Goal: Find specific page/section: Find specific page/section

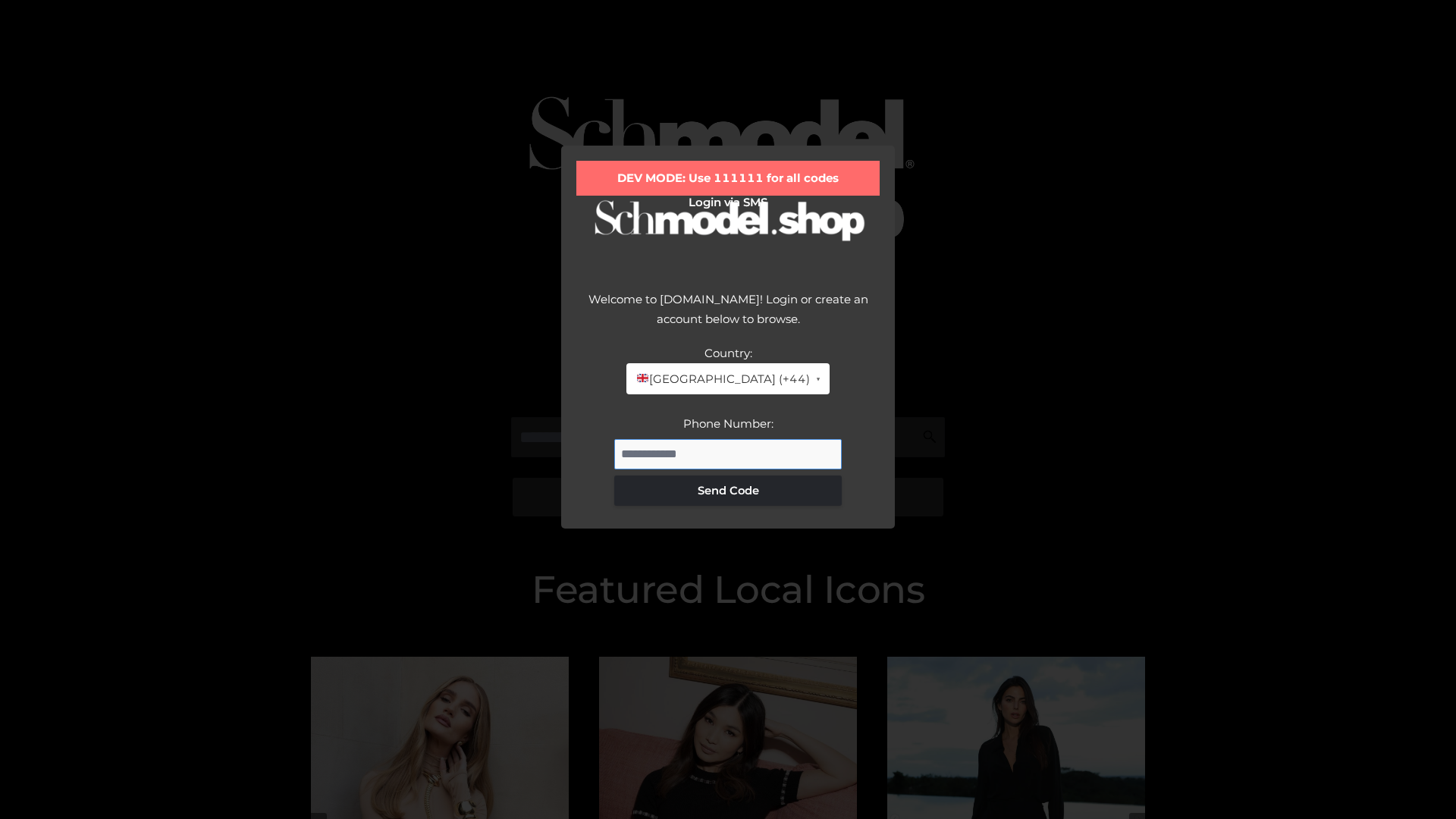
click at [728, 454] on input "Phone Number:" at bounding box center [728, 454] width 227 height 31
type input "**********"
click at [728, 490] on button "Send Code" at bounding box center [728, 490] width 227 height 31
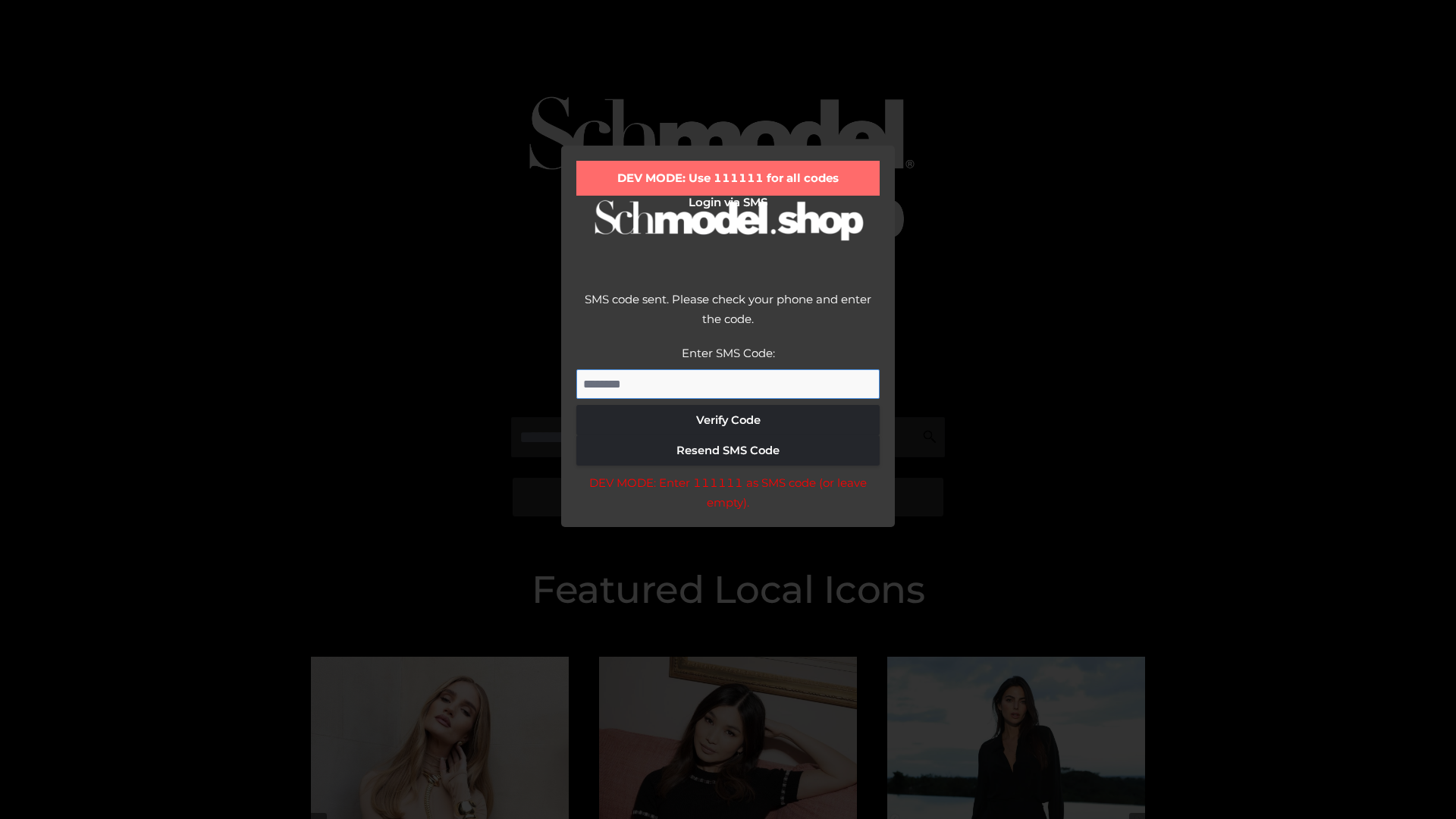
click at [728, 383] on input "Enter SMS Code:" at bounding box center [728, 384] width 303 height 31
type input "******"
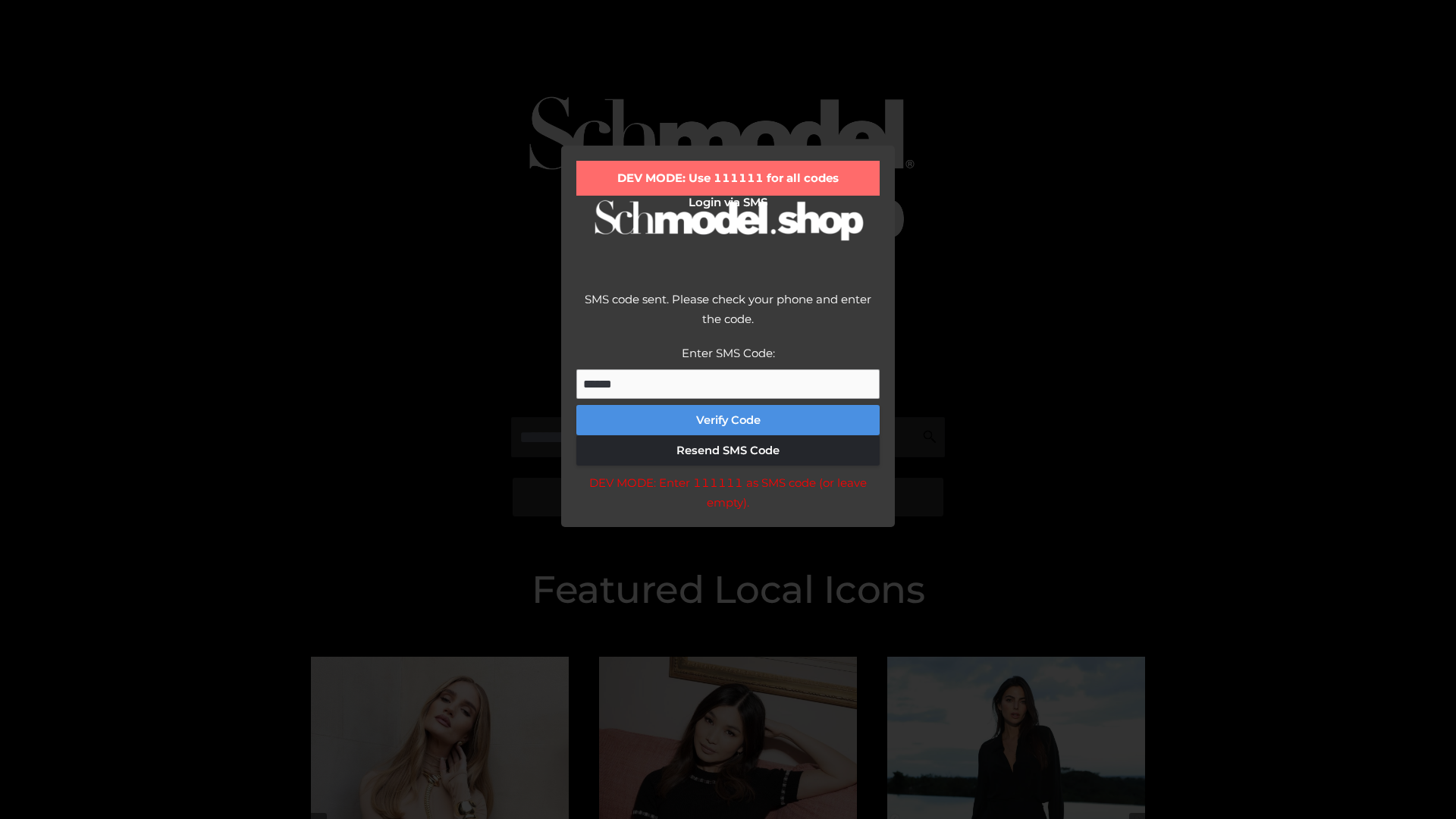
click at [728, 420] on button "Verify Code" at bounding box center [728, 420] width 303 height 31
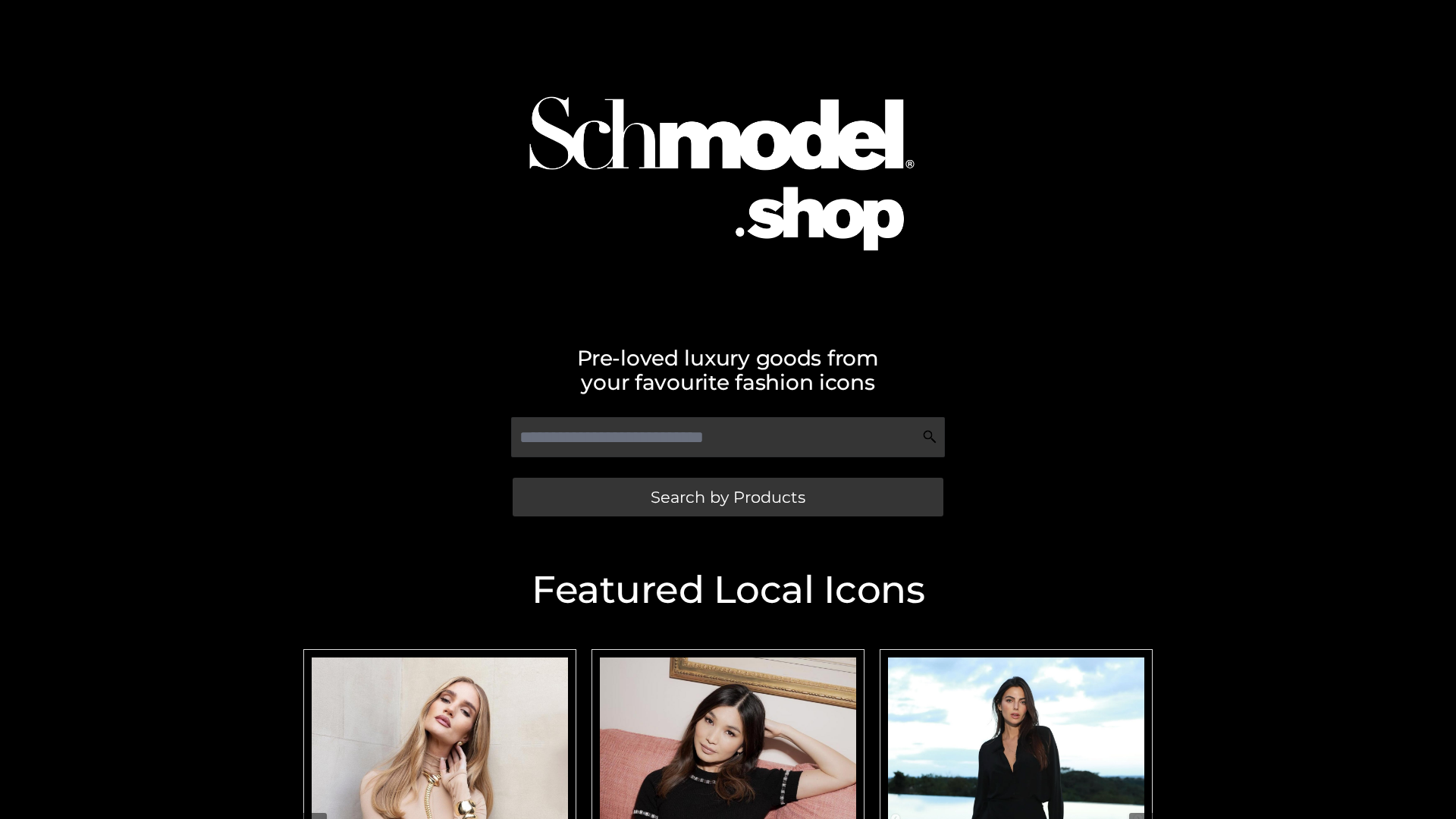
click at [728, 497] on span "Search by Products" at bounding box center [728, 497] width 155 height 16
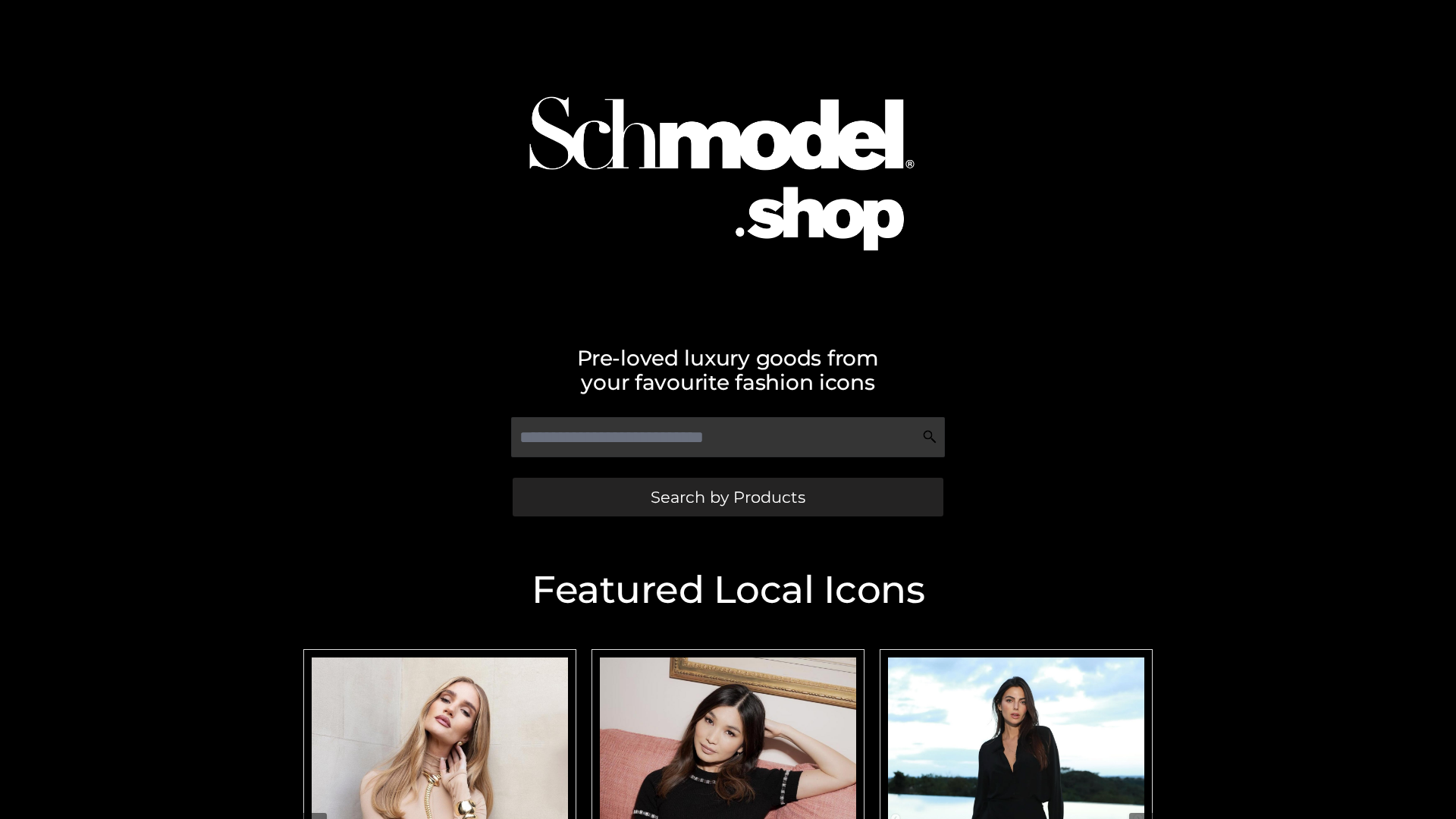
click at [728, 497] on span "Search by Products" at bounding box center [728, 497] width 155 height 16
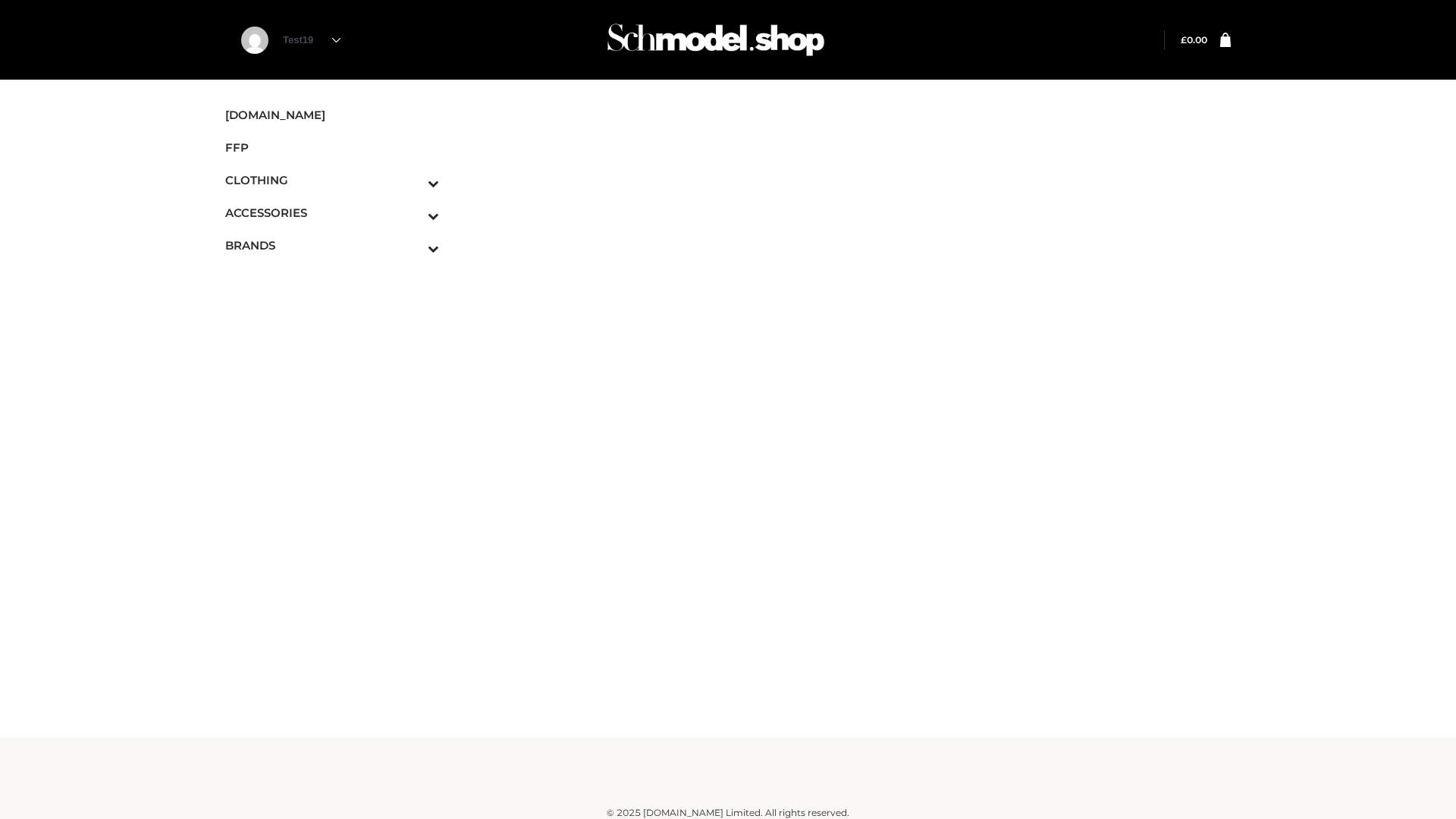
scroll to position [9, 0]
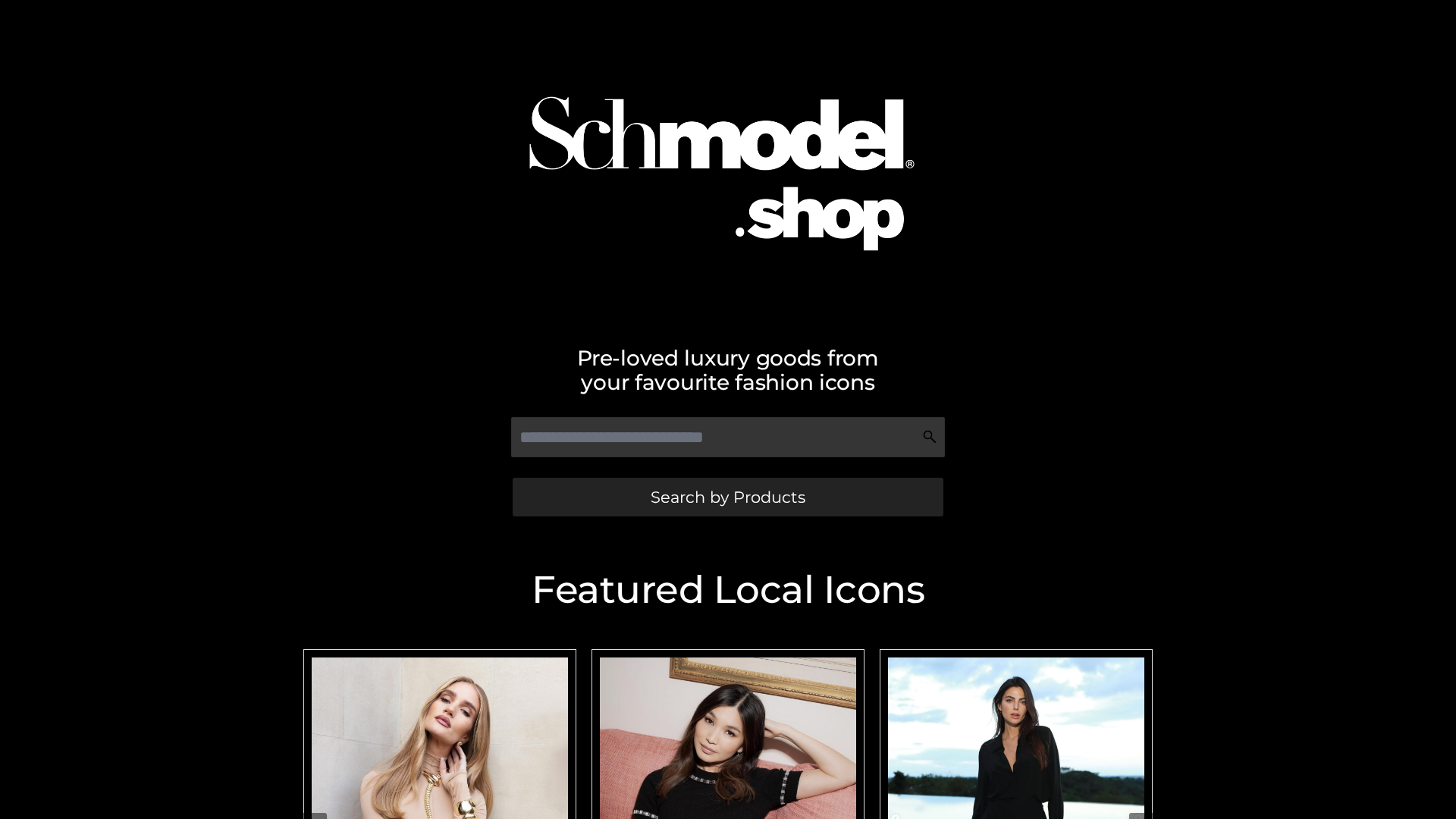
click at [728, 497] on span "Search by Products" at bounding box center [728, 497] width 155 height 16
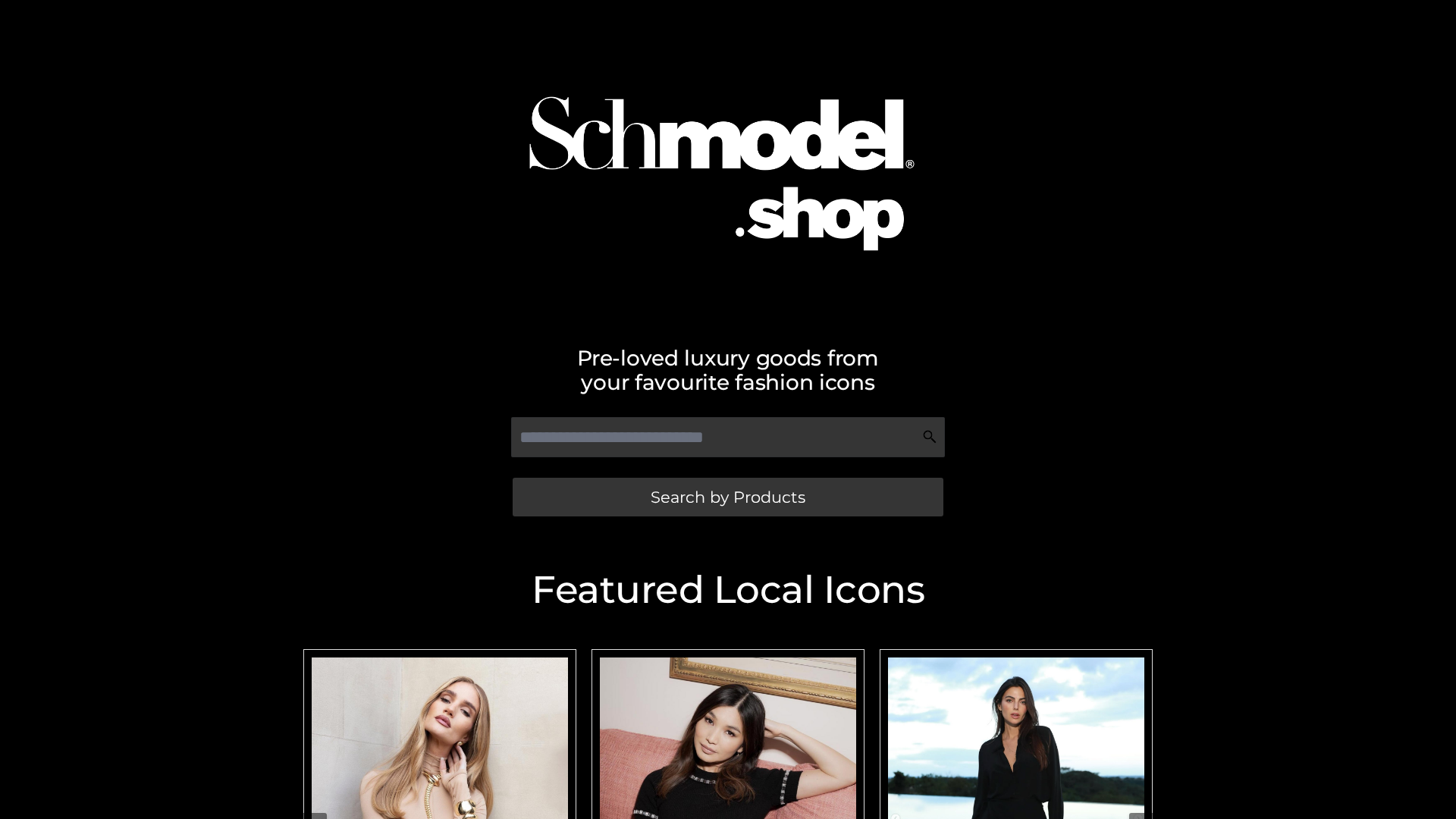
click at [728, 497] on span "Search by Products" at bounding box center [728, 497] width 155 height 16
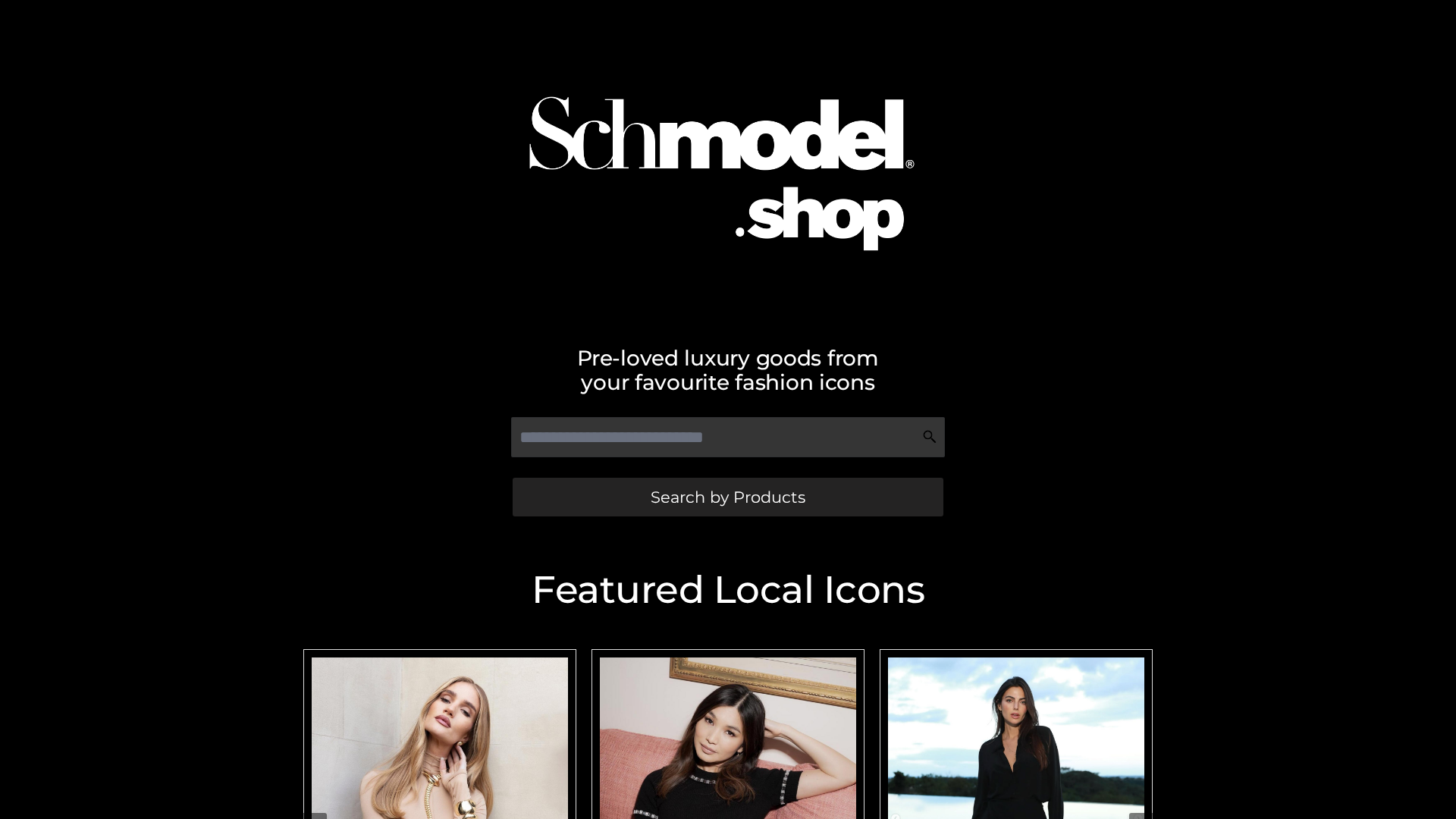
click at [728, 497] on span "Search by Products" at bounding box center [728, 497] width 155 height 16
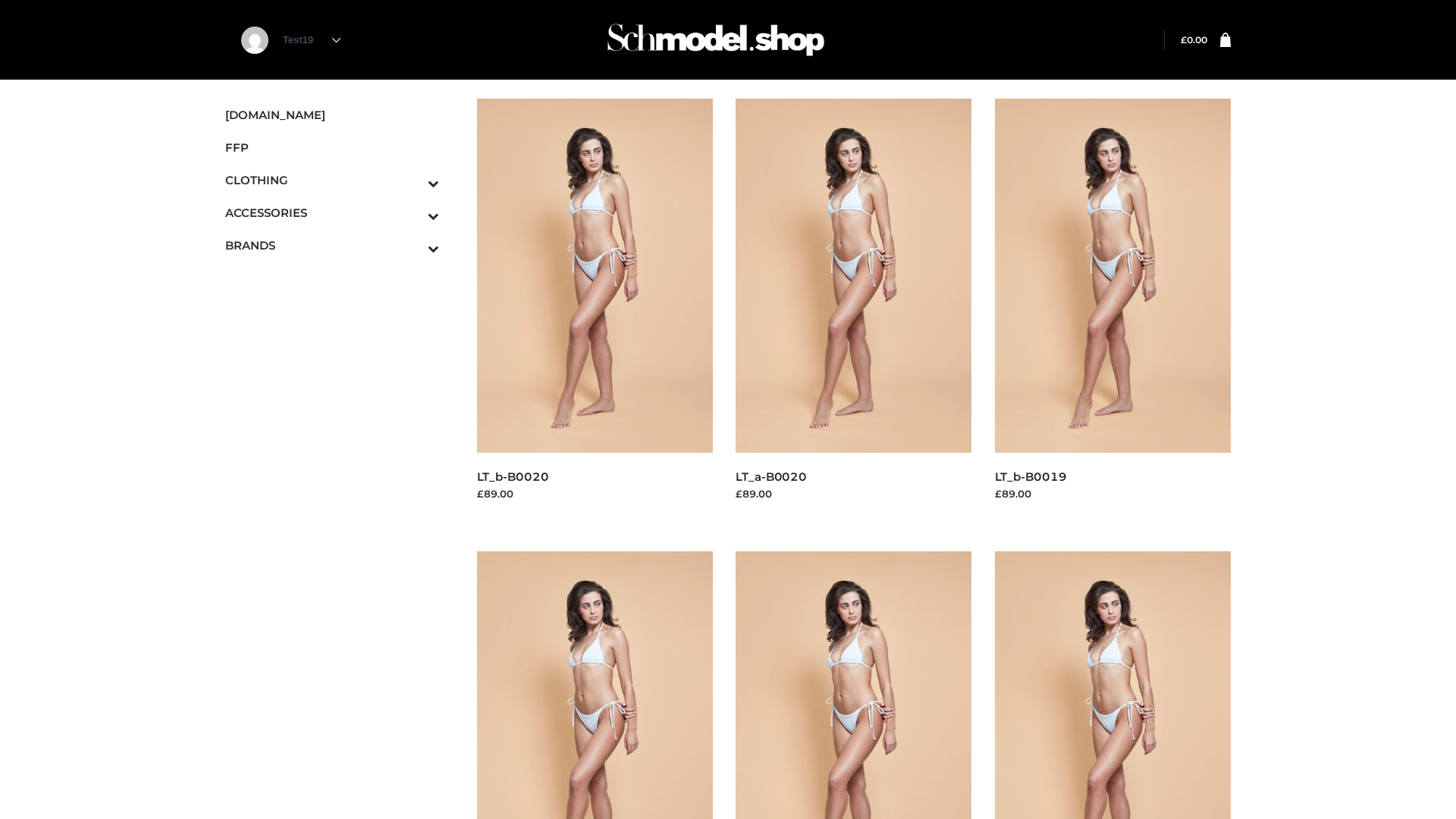
scroll to position [1234, 0]
